Goal: Check status: Check status

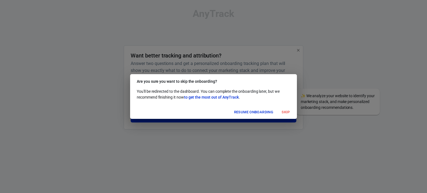
click at [282, 112] on button "Skip" at bounding box center [286, 112] width 18 height 9
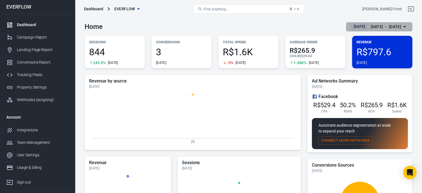
click at [385, 26] on div "[DATE] － [DATE]" at bounding box center [386, 26] width 31 height 7
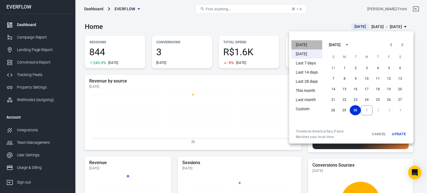
click at [311, 46] on li "[DATE]" at bounding box center [306, 44] width 31 height 9
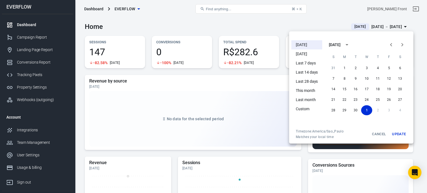
click at [247, 21] on div at bounding box center [213, 96] width 427 height 193
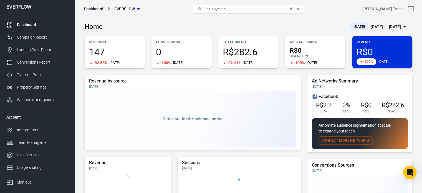
click at [25, 22] on div "Dashboard" at bounding box center [43, 25] width 52 height 6
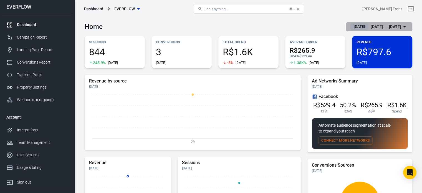
click at [371, 25] on div "[DATE] － [DATE]" at bounding box center [386, 26] width 31 height 7
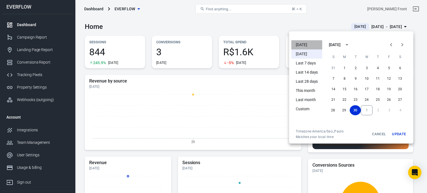
click at [311, 42] on li "[DATE]" at bounding box center [306, 44] width 31 height 9
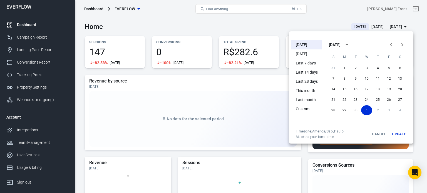
click at [271, 24] on div at bounding box center [213, 96] width 427 height 193
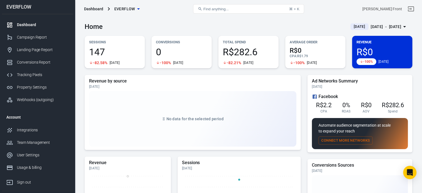
click at [271, 24] on div "Home Today Oct 1 － Oct 1, 2025" at bounding box center [249, 25] width 328 height 14
click at [257, 19] on div "Home Today Oct 1 － Oct 1, 2025" at bounding box center [249, 25] width 328 height 14
click at [227, 49] on span "R$282.6" at bounding box center [248, 51] width 51 height 9
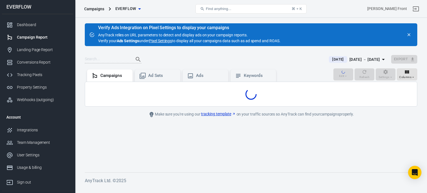
click at [213, 24] on div "Verify Ads Integration on Pixel Settings to display your campaigns AnyTrack rel…" at bounding box center [251, 34] width 332 height 23
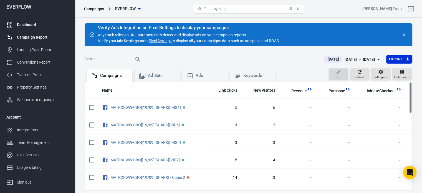
click at [25, 22] on div "Dashboard" at bounding box center [43, 25] width 52 height 6
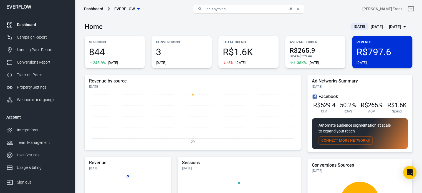
click at [395, 25] on div "[DATE] － [DATE]" at bounding box center [386, 26] width 31 height 7
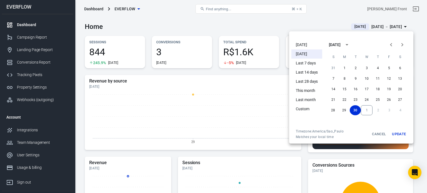
click at [313, 44] on li "[DATE]" at bounding box center [306, 44] width 31 height 9
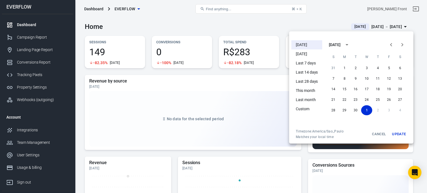
click at [205, 24] on div at bounding box center [213, 96] width 427 height 193
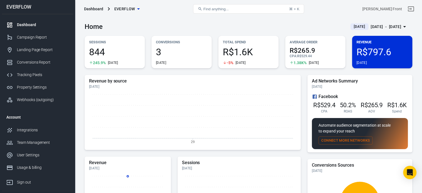
click at [393, 26] on div "[DATE] － [DATE]" at bounding box center [386, 26] width 31 height 7
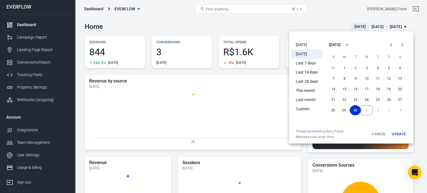
click at [305, 48] on li "[DATE]" at bounding box center [306, 44] width 31 height 9
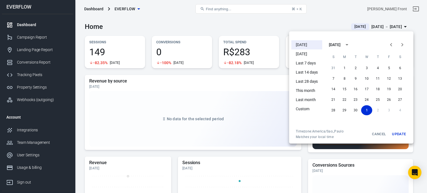
click at [235, 29] on div at bounding box center [213, 96] width 427 height 193
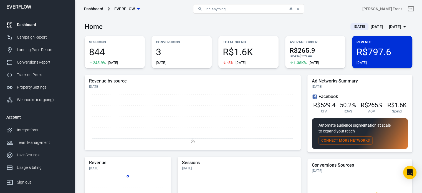
click at [374, 26] on div "[DATE] － [DATE]" at bounding box center [386, 26] width 31 height 7
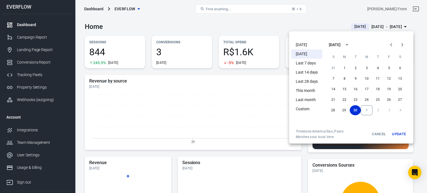
click at [311, 43] on li "[DATE]" at bounding box center [306, 44] width 31 height 9
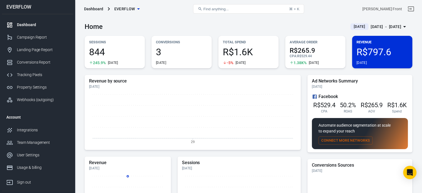
click at [378, 29] on div "[DATE] － [DATE]" at bounding box center [386, 26] width 31 height 7
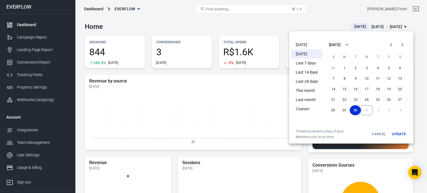
click at [307, 45] on li "[DATE]" at bounding box center [306, 44] width 31 height 9
